Goal: Task Accomplishment & Management: Use online tool/utility

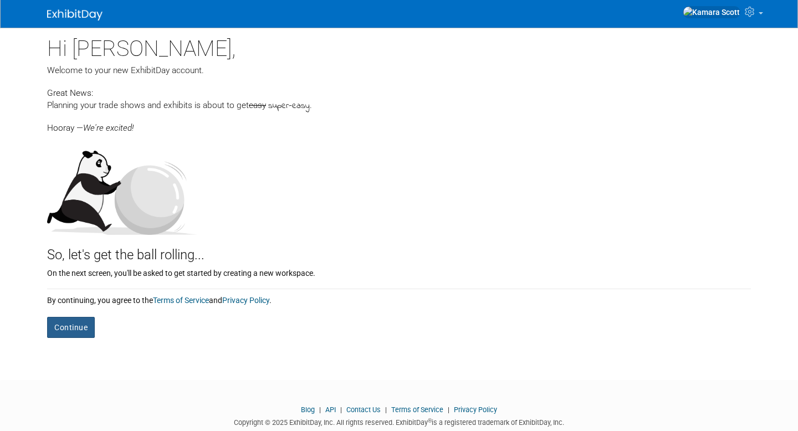
click at [78, 333] on button "Continue" at bounding box center [71, 327] width 48 height 21
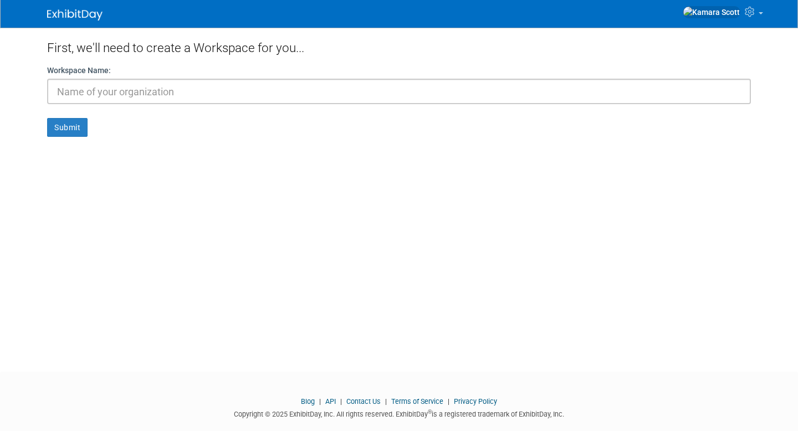
click at [258, 94] on input "text" at bounding box center [399, 91] width 704 height 25
type input "WAR INNA BABYLON: LEGACIES"
click at [74, 129] on button "Submit" at bounding box center [67, 127] width 40 height 19
